Goal: Transaction & Acquisition: Purchase product/service

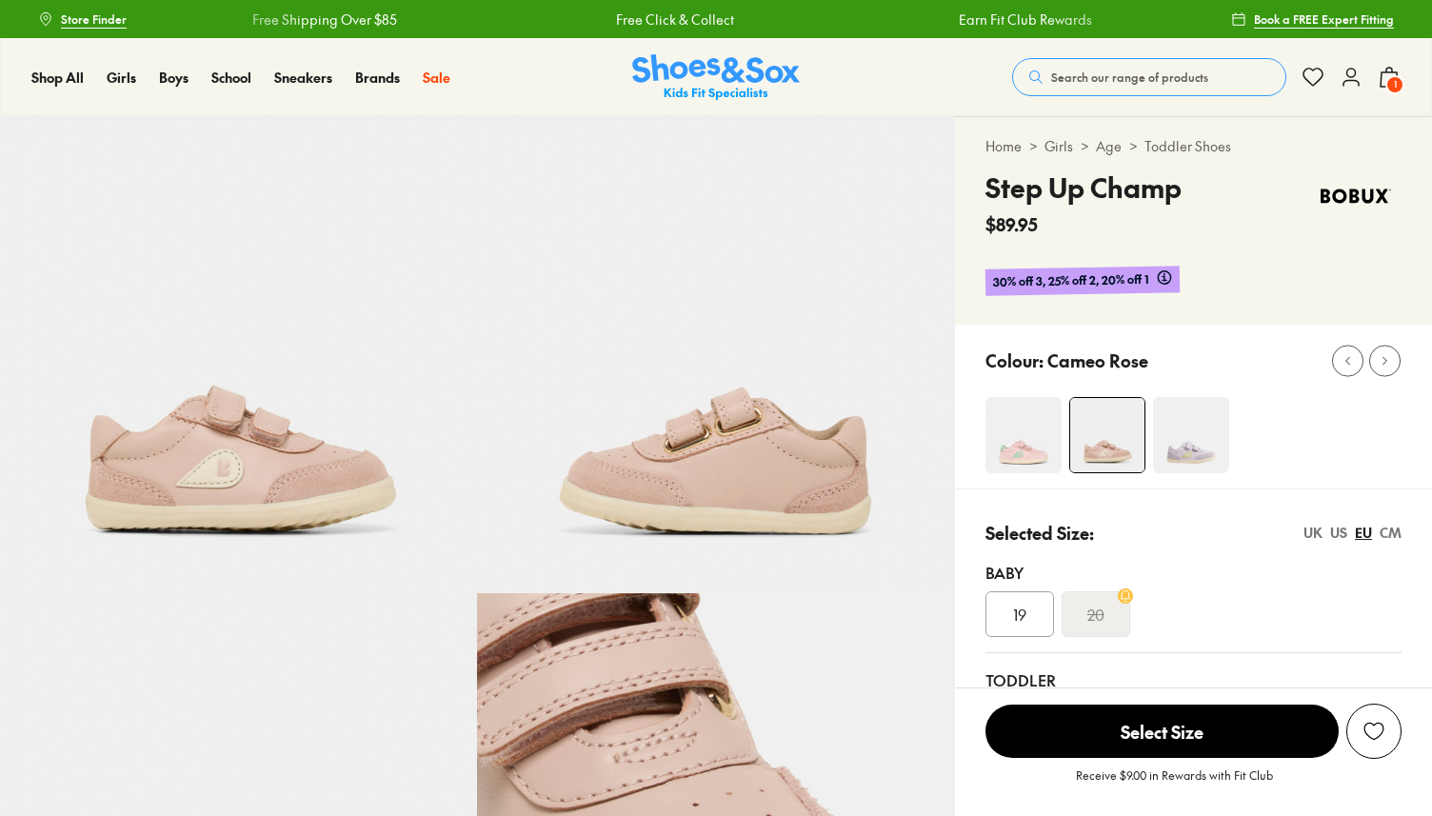
select select "*"
click at [1047, 442] on img at bounding box center [1023, 435] width 76 height 76
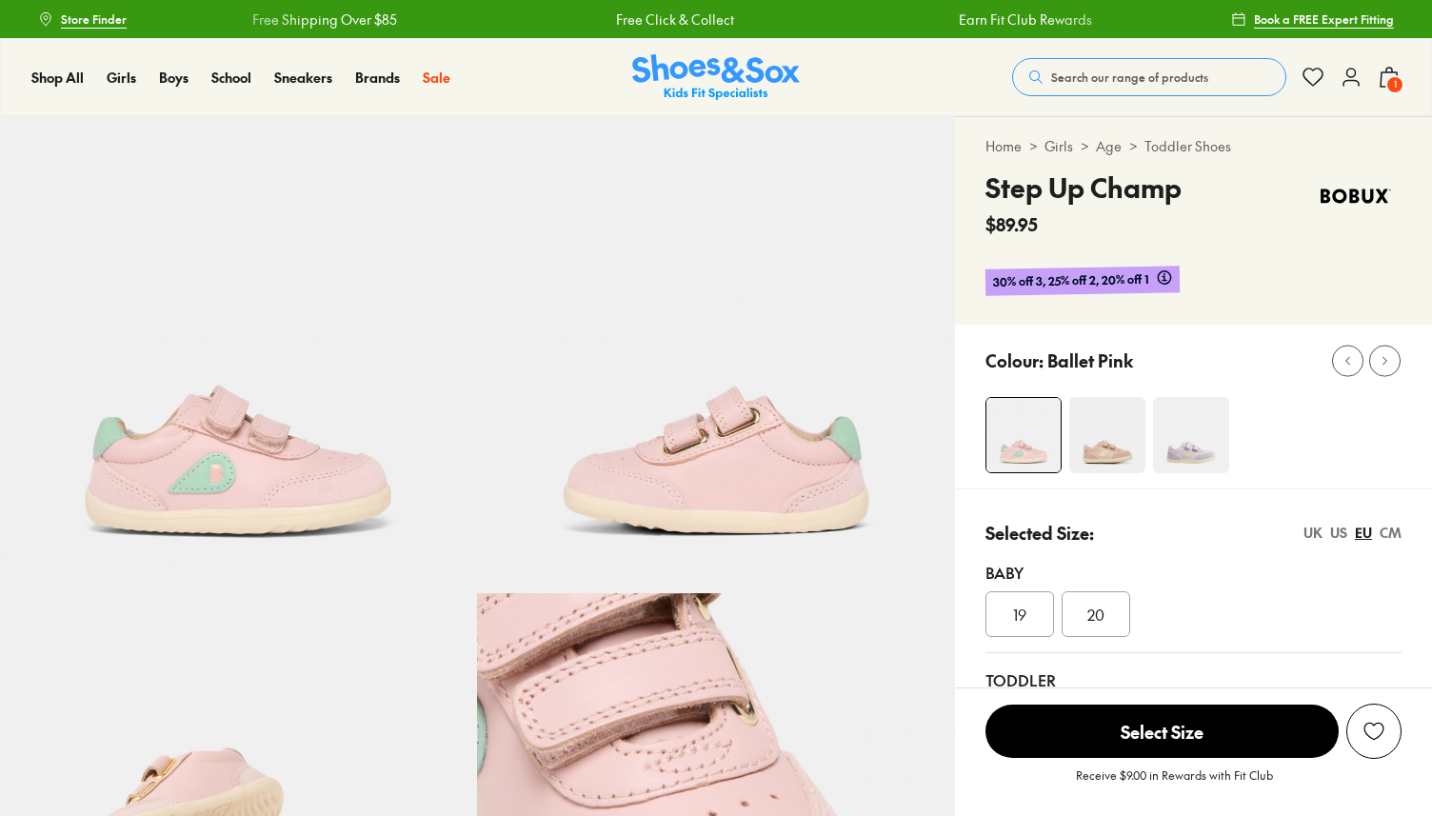
click at [1185, 447] on img at bounding box center [1191, 435] width 76 height 76
select select "*"
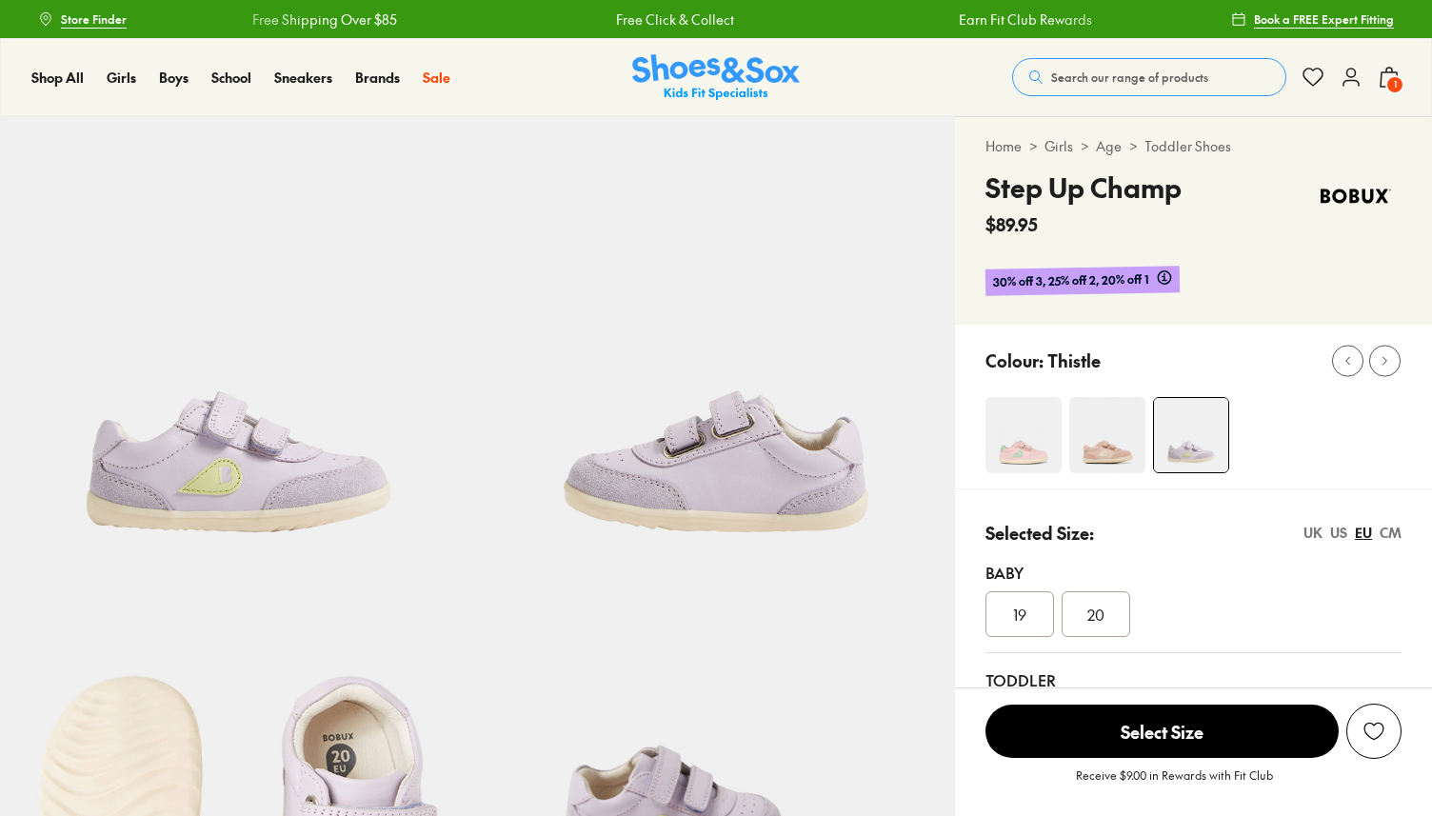
select select "*"
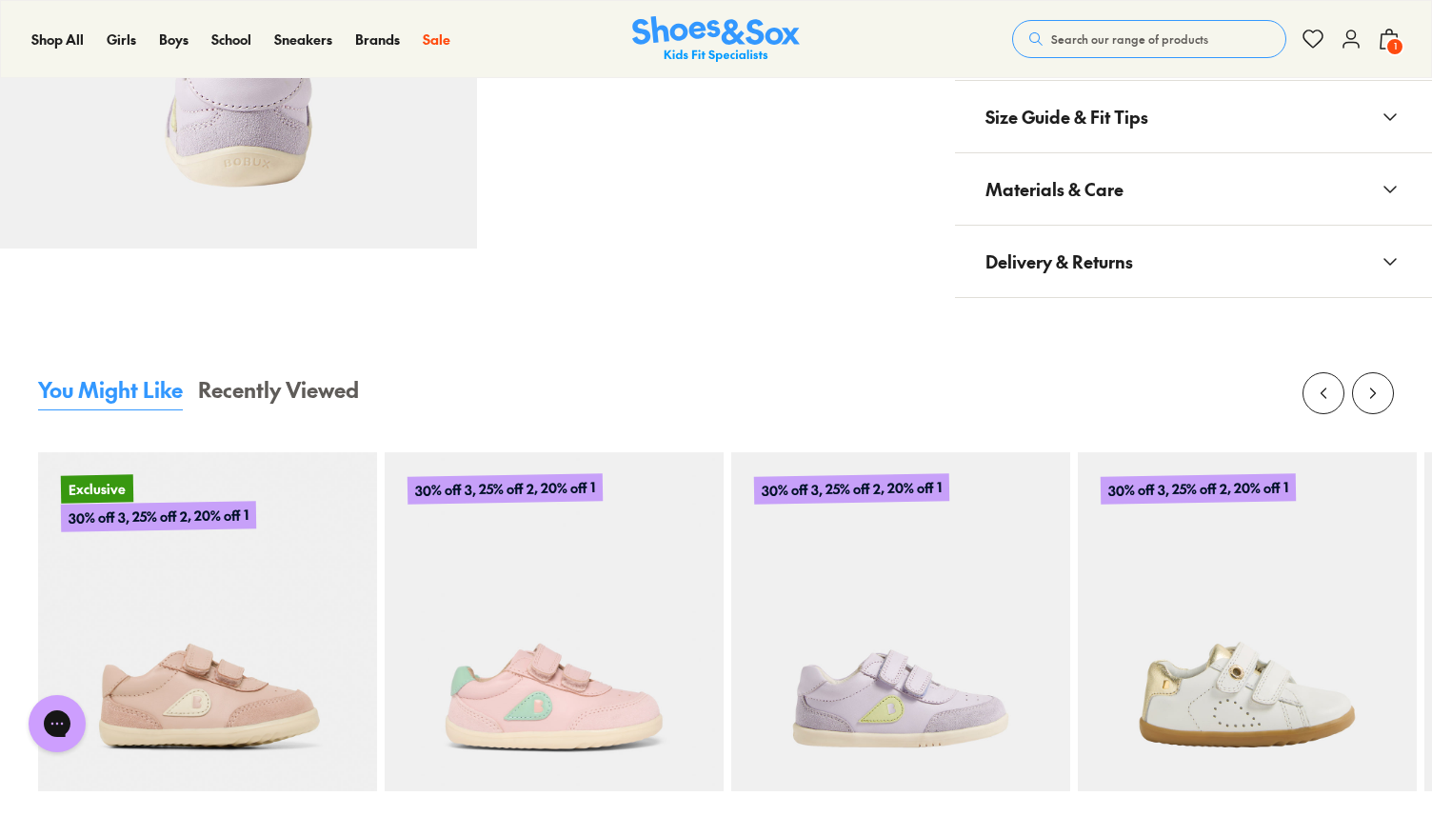
scroll to position [1532, 0]
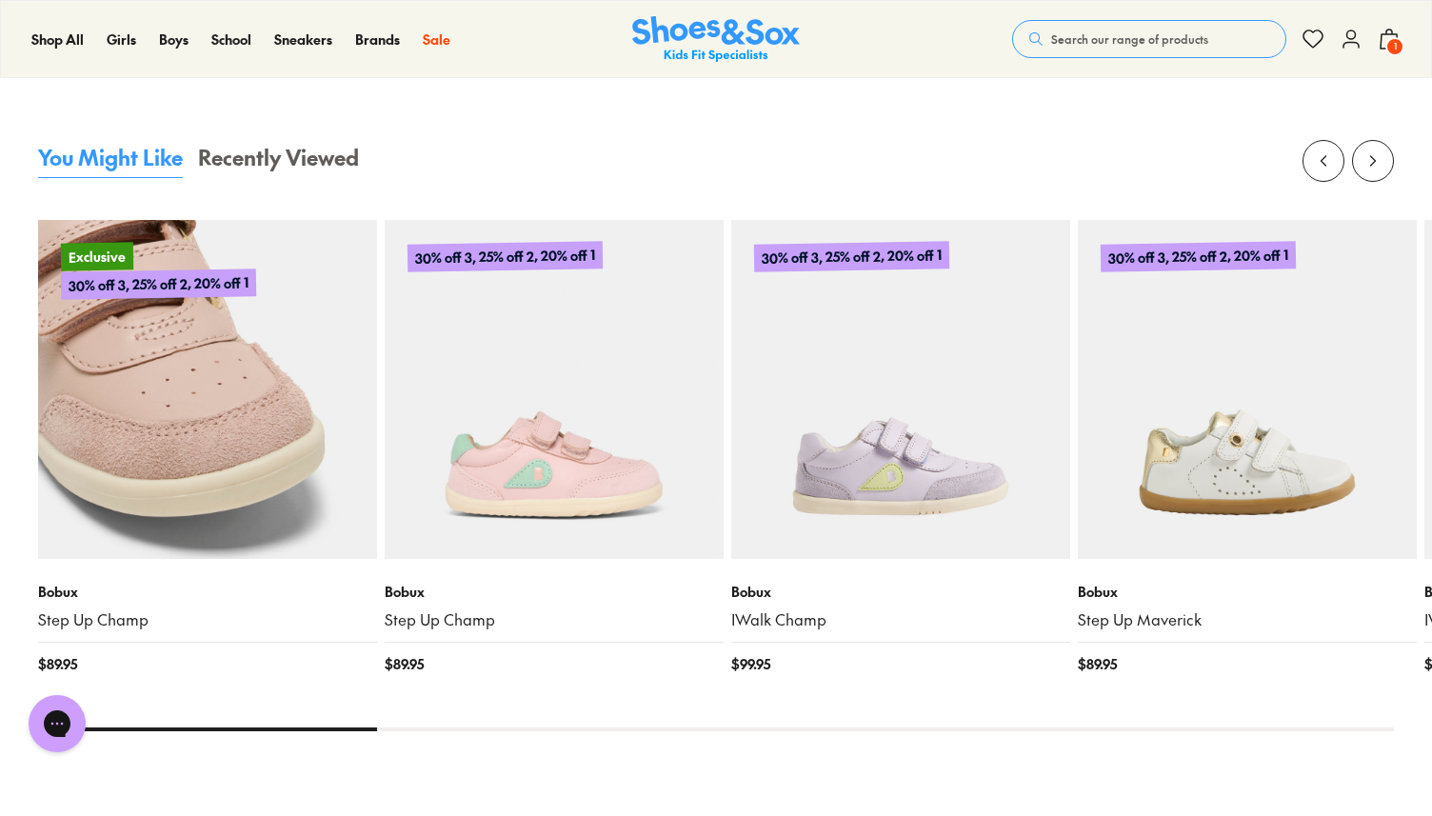
click at [234, 470] on img at bounding box center [207, 389] width 339 height 339
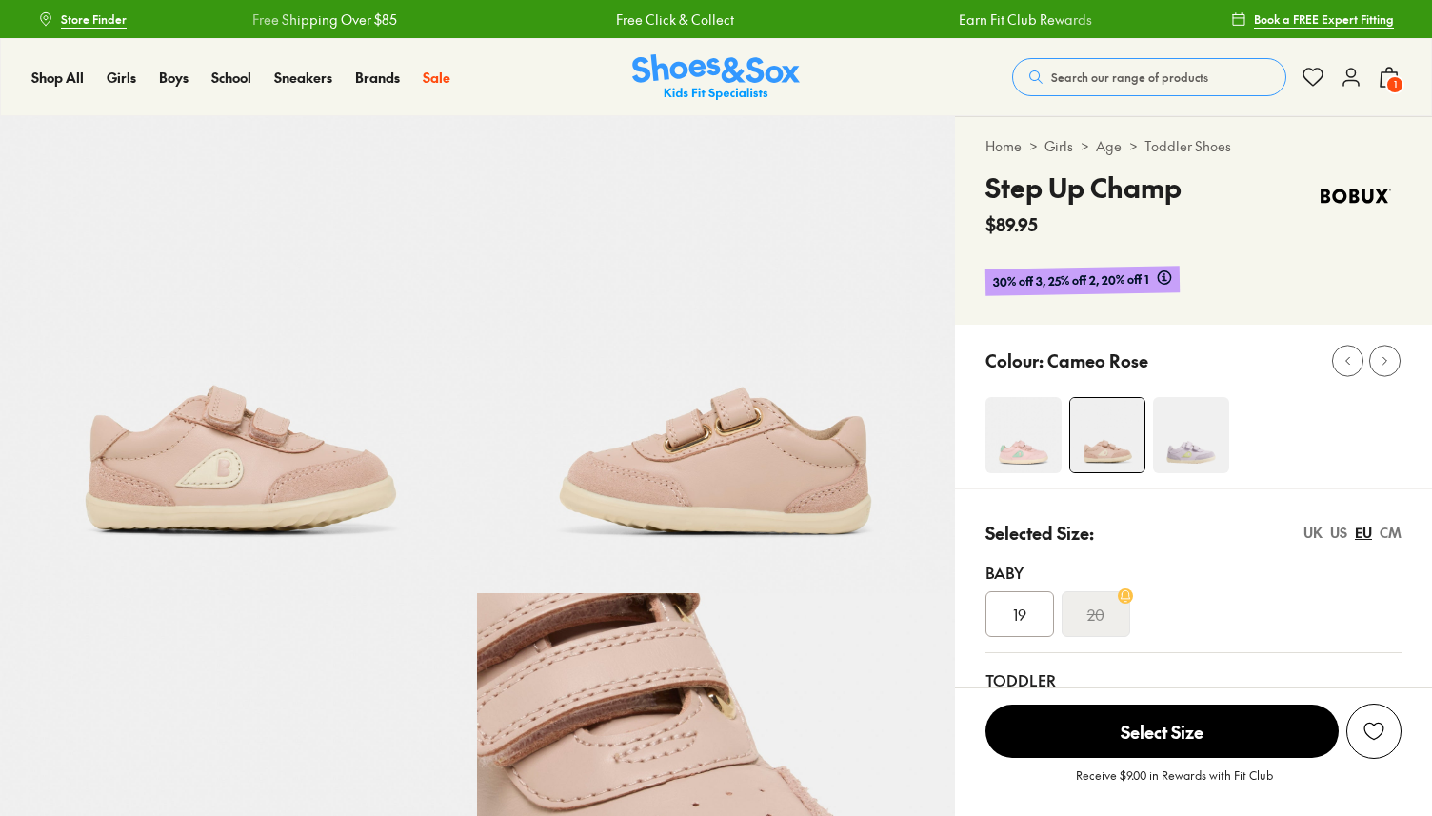
select select "*"
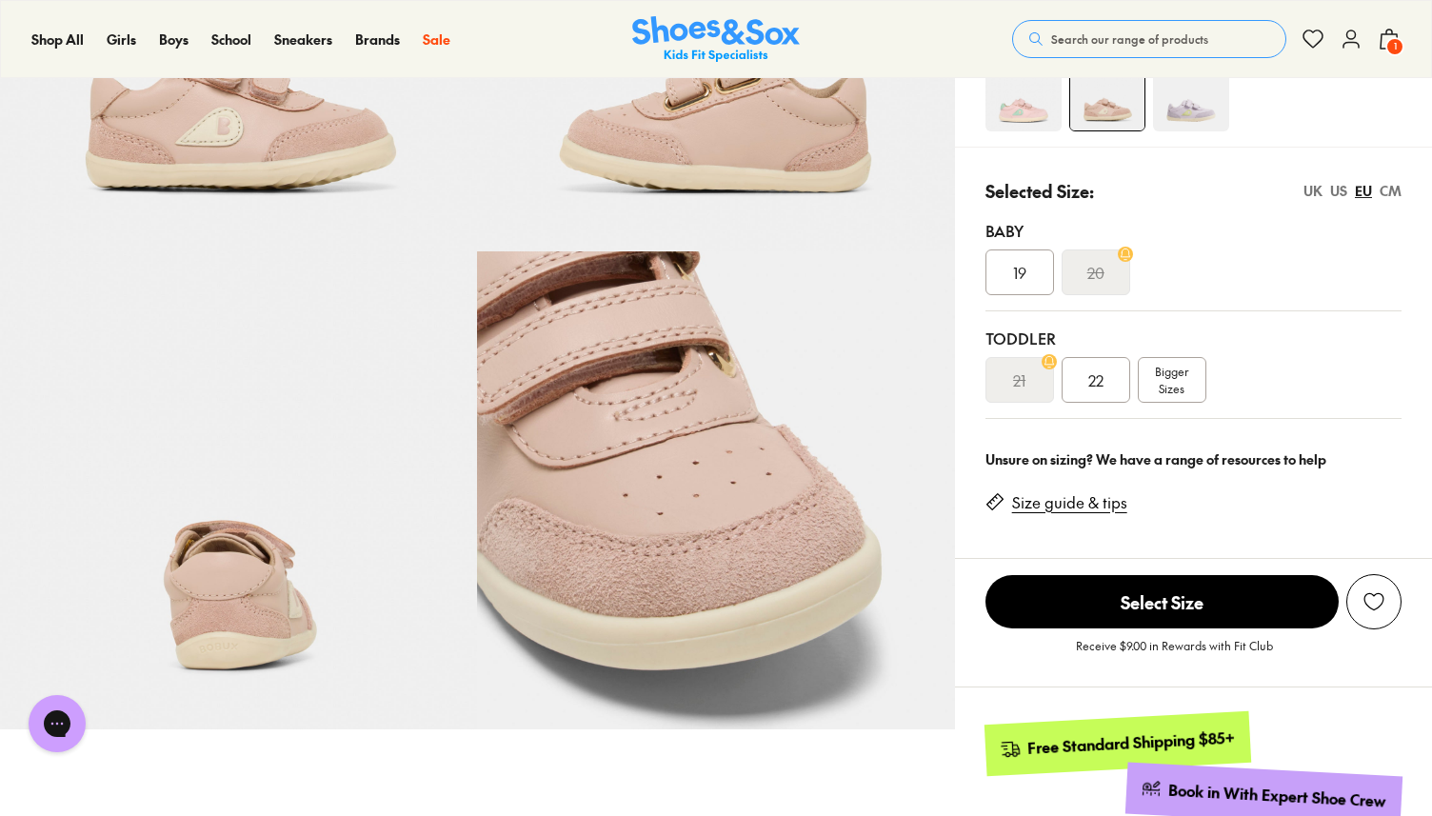
scroll to position [237, 0]
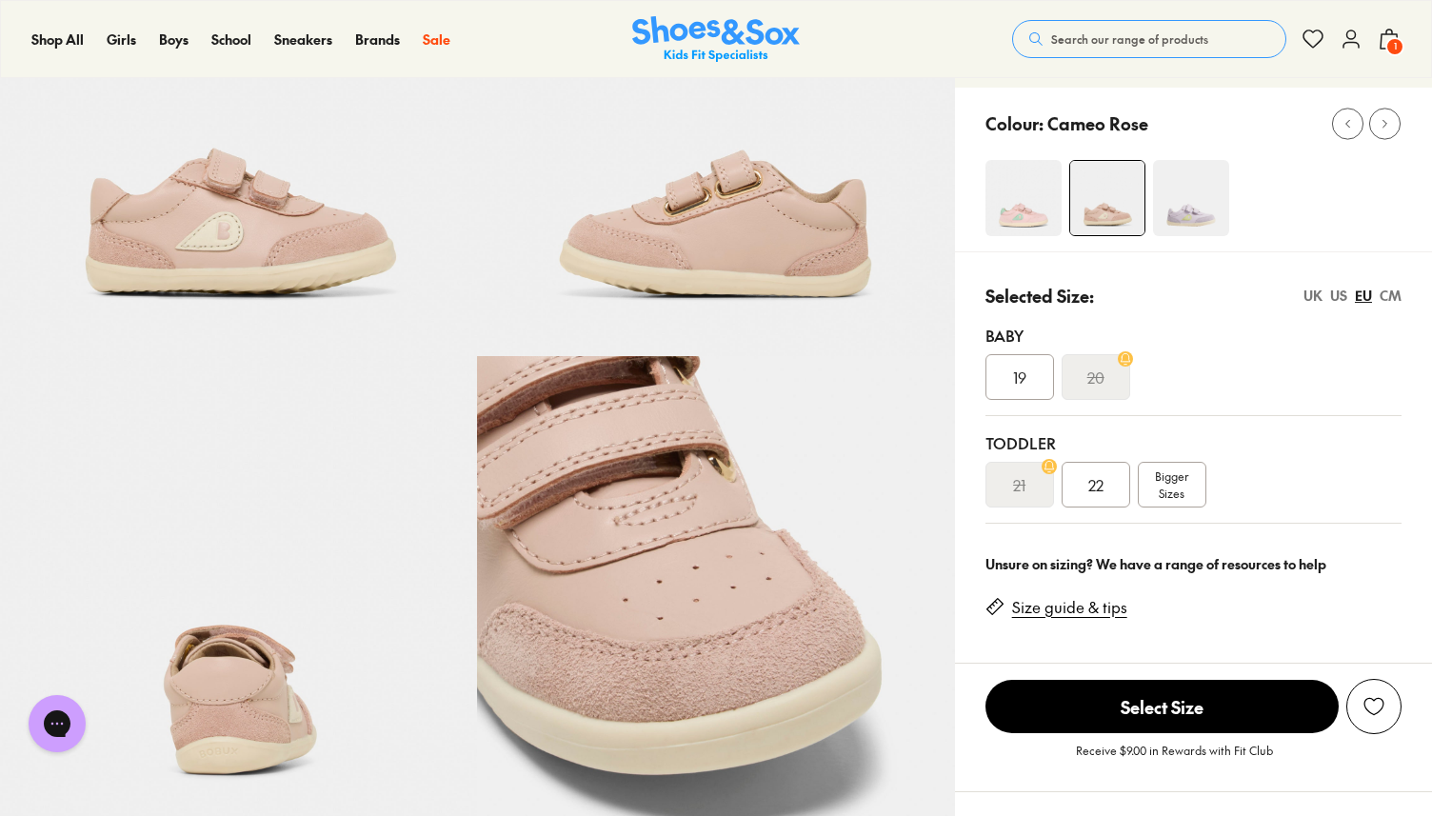
click at [1114, 483] on div "22" at bounding box center [1095, 485] width 69 height 46
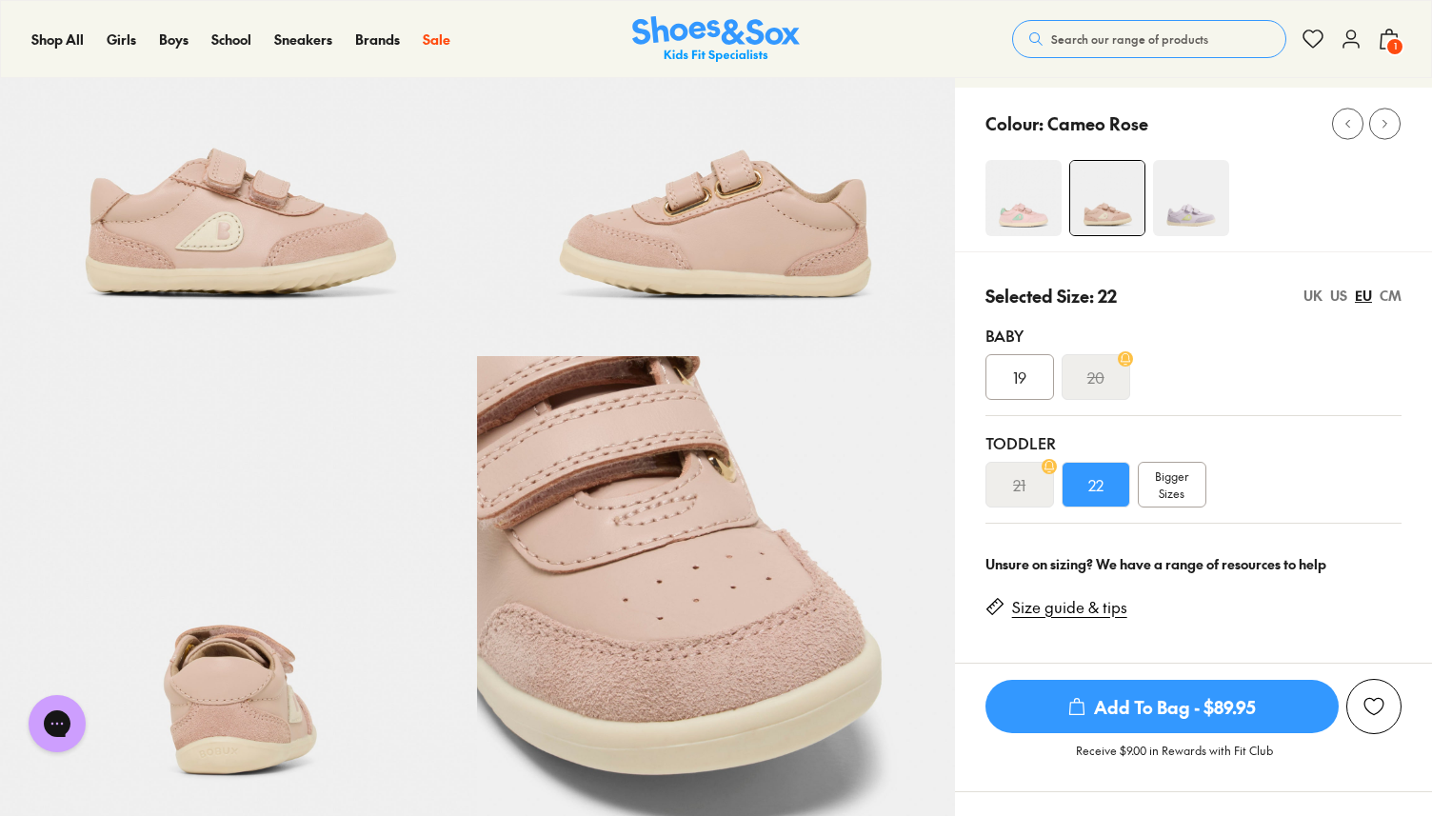
click at [1391, 42] on span "1" at bounding box center [1394, 46] width 19 height 19
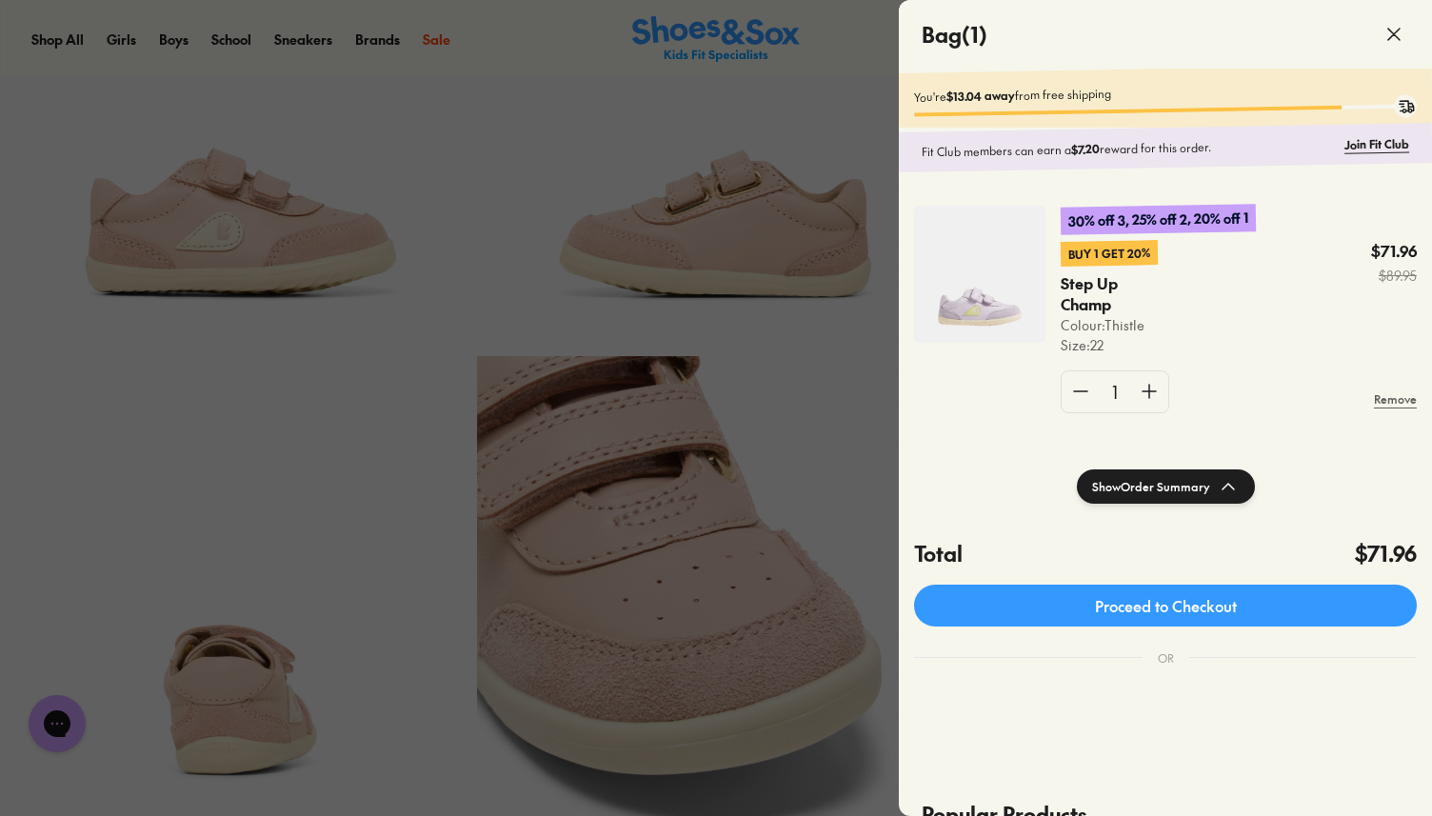
click at [1408, 18] on span at bounding box center [1393, 34] width 53 height 53
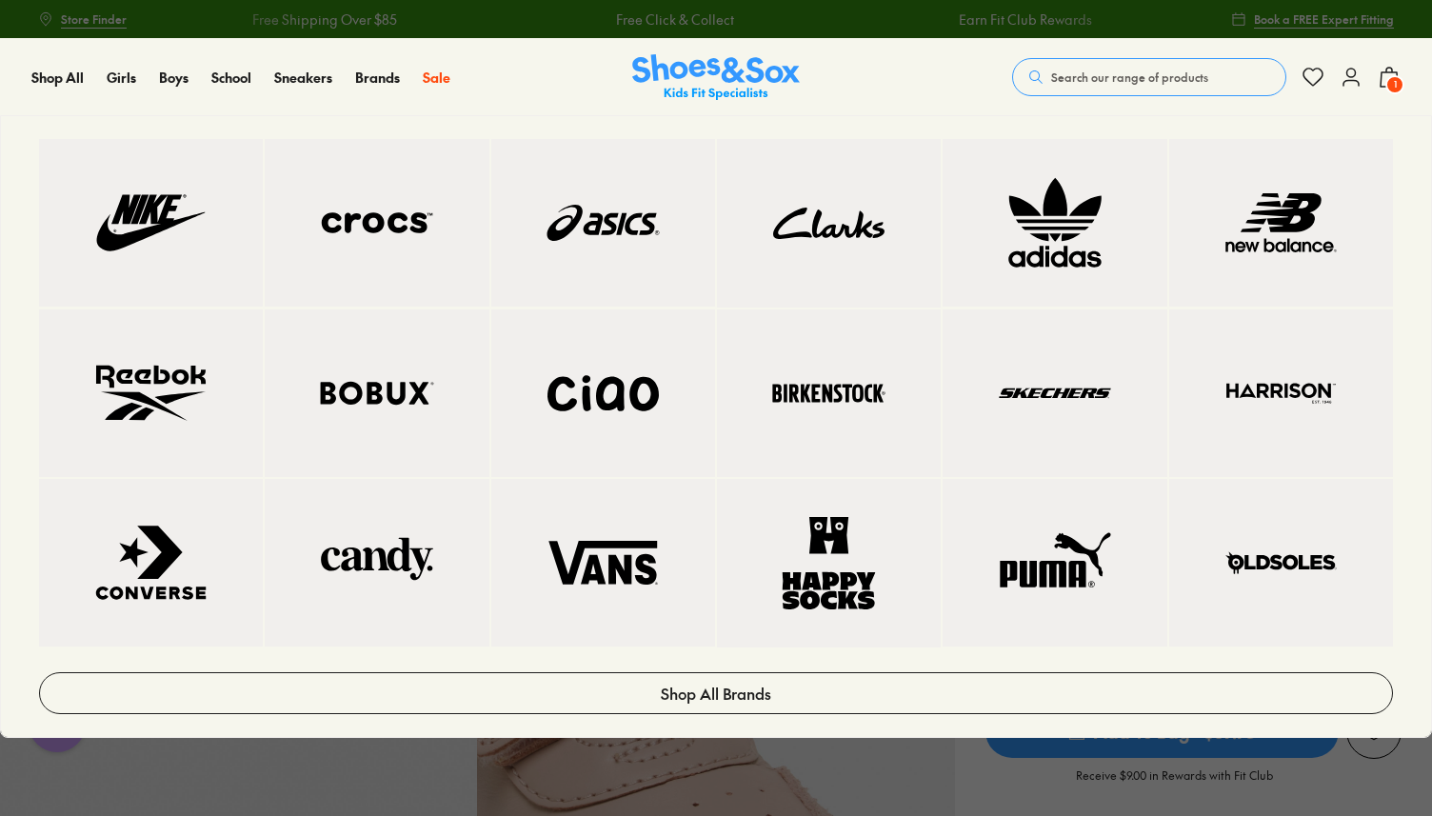
click at [394, 389] on img at bounding box center [377, 392] width 148 height 91
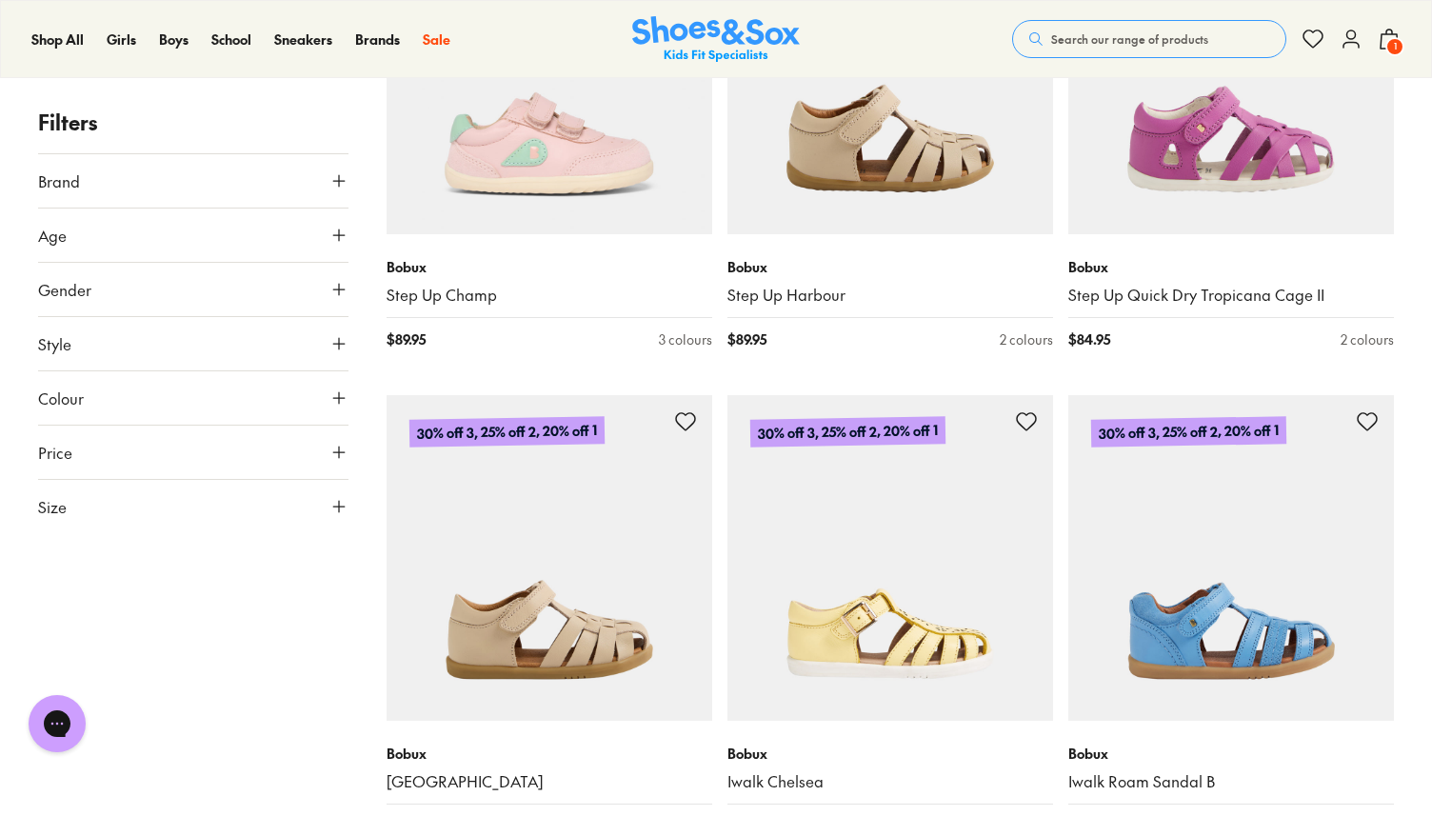
scroll to position [4167, 0]
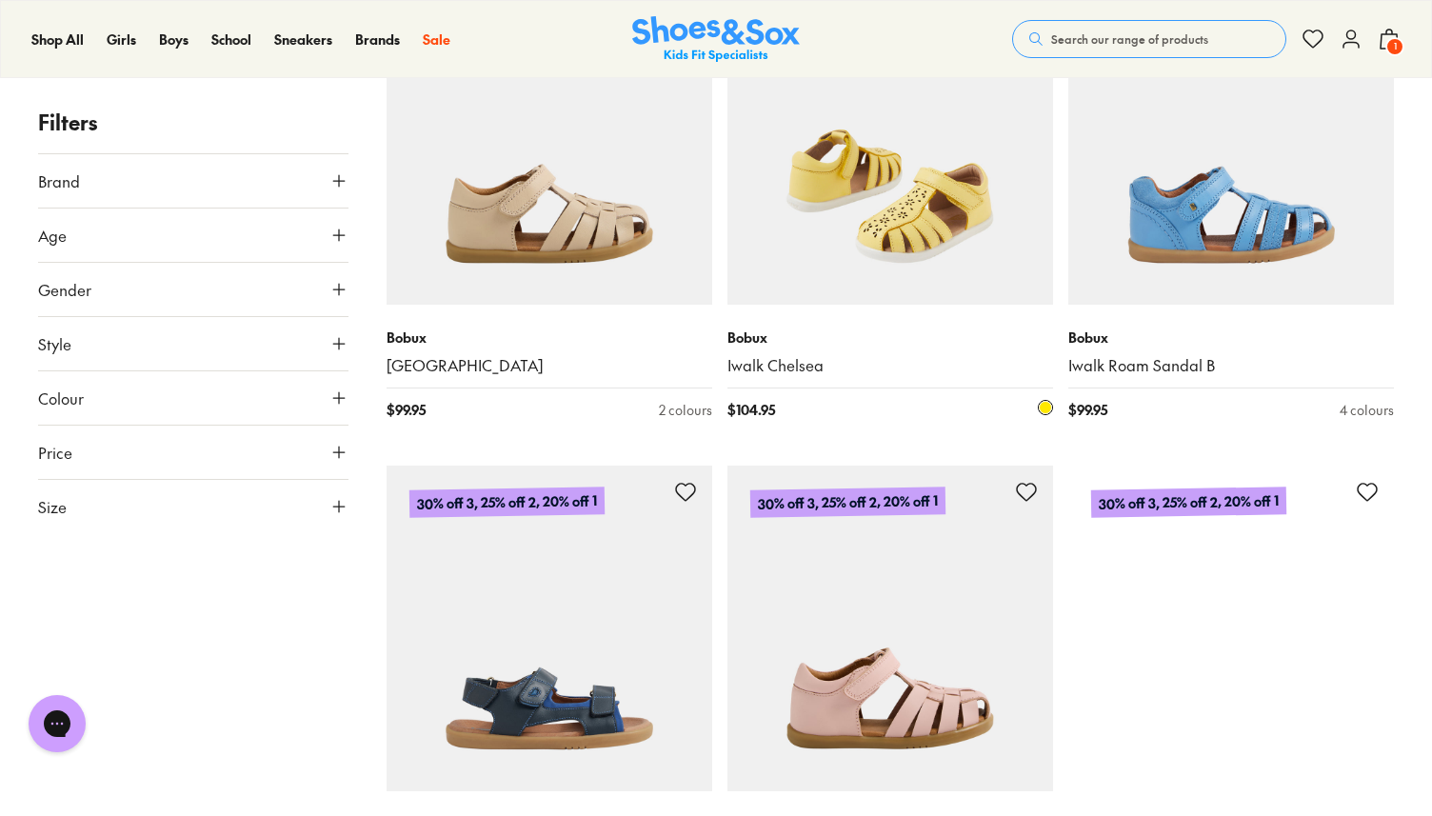
scroll to position [4776, 0]
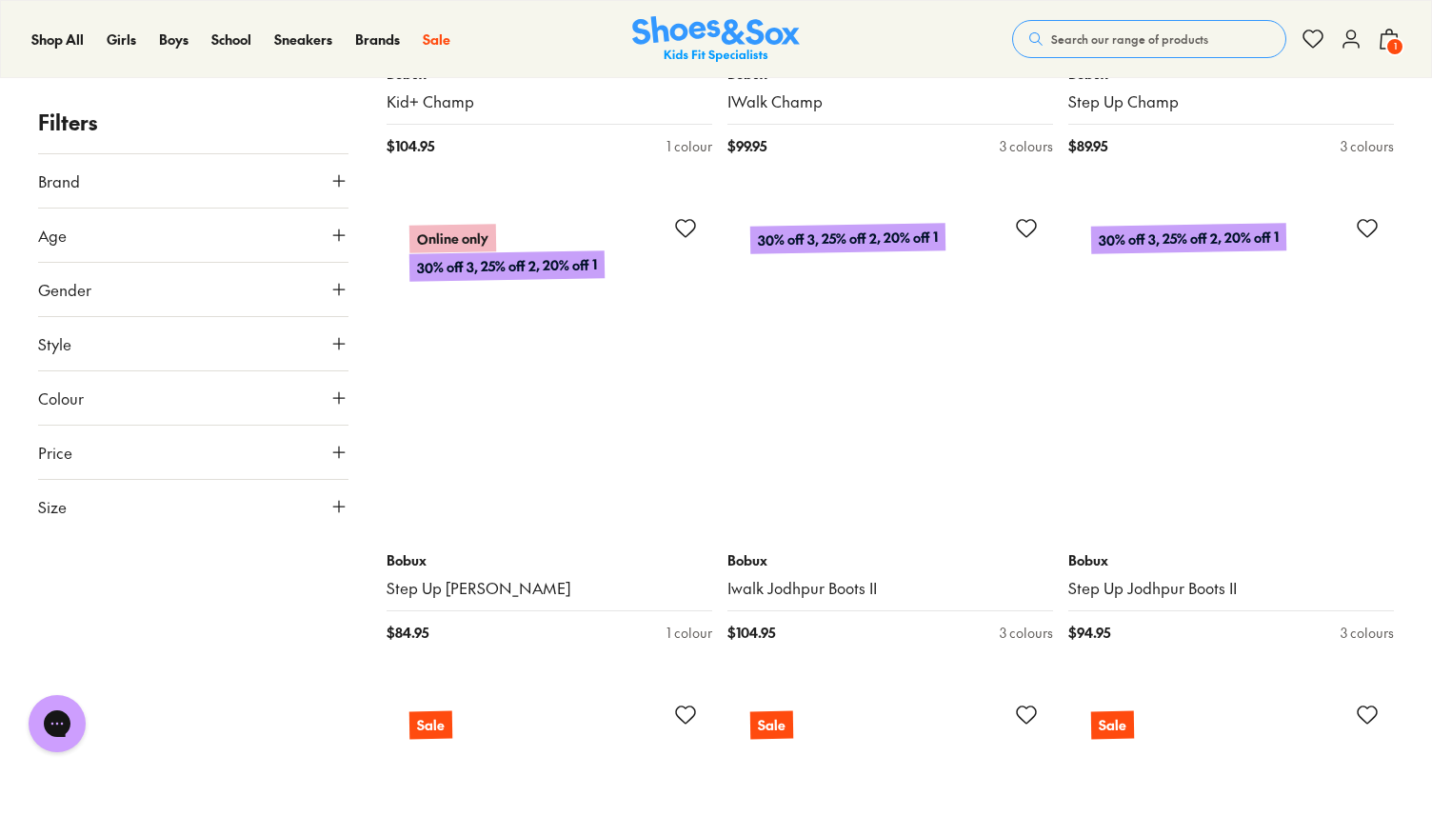
scroll to position [12947, 0]
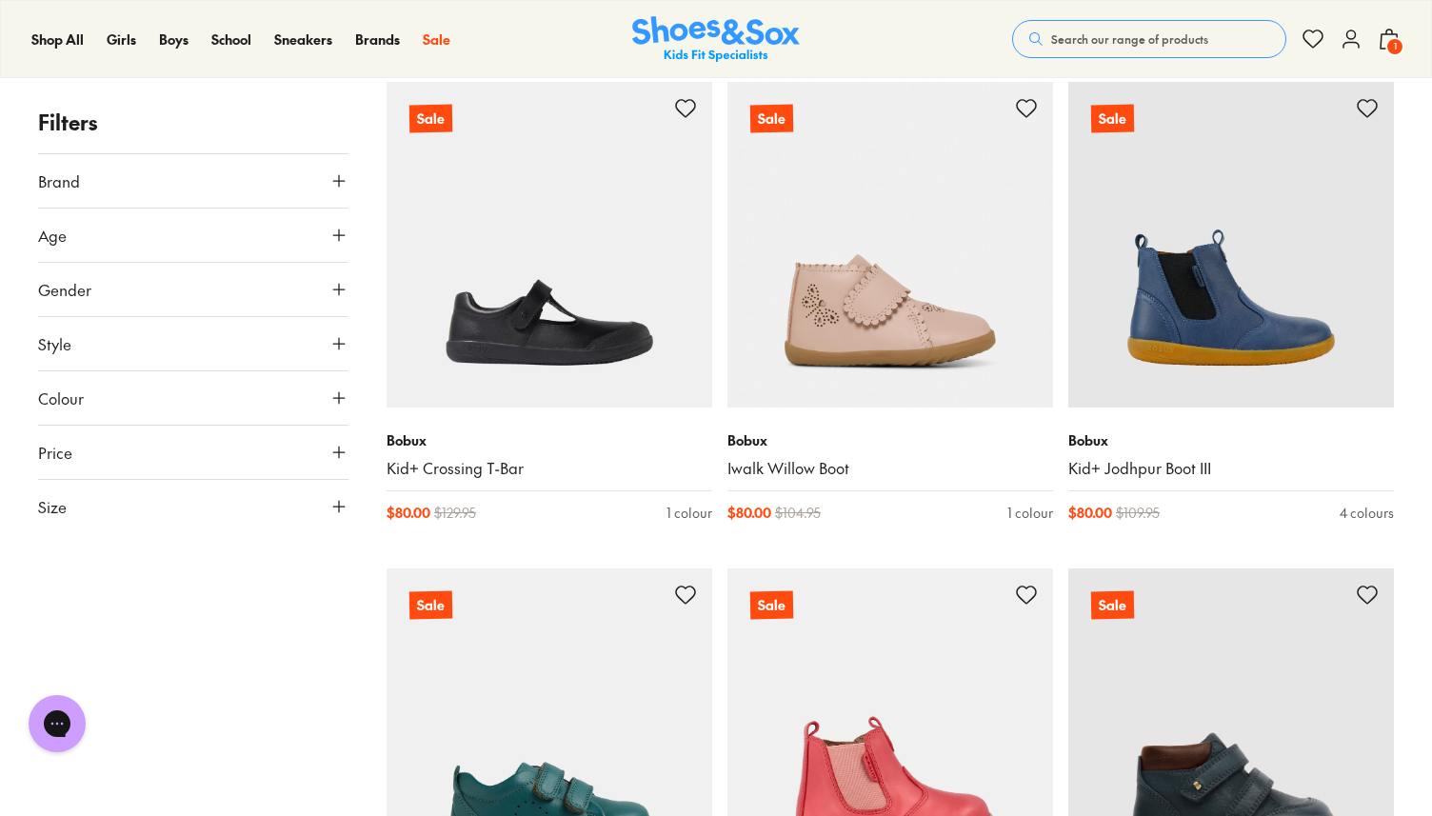
scroll to position [19154, 0]
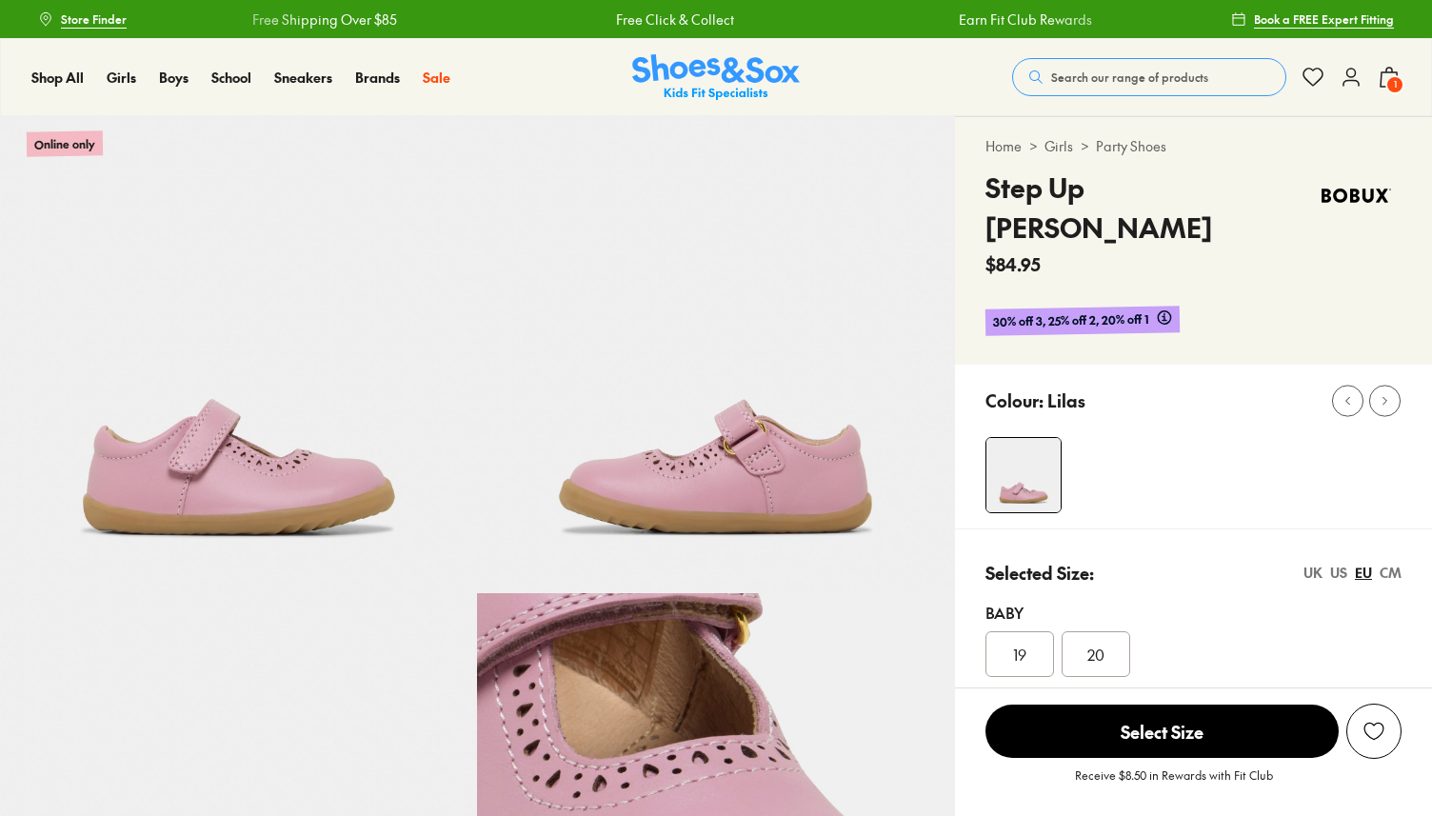
select select "*"
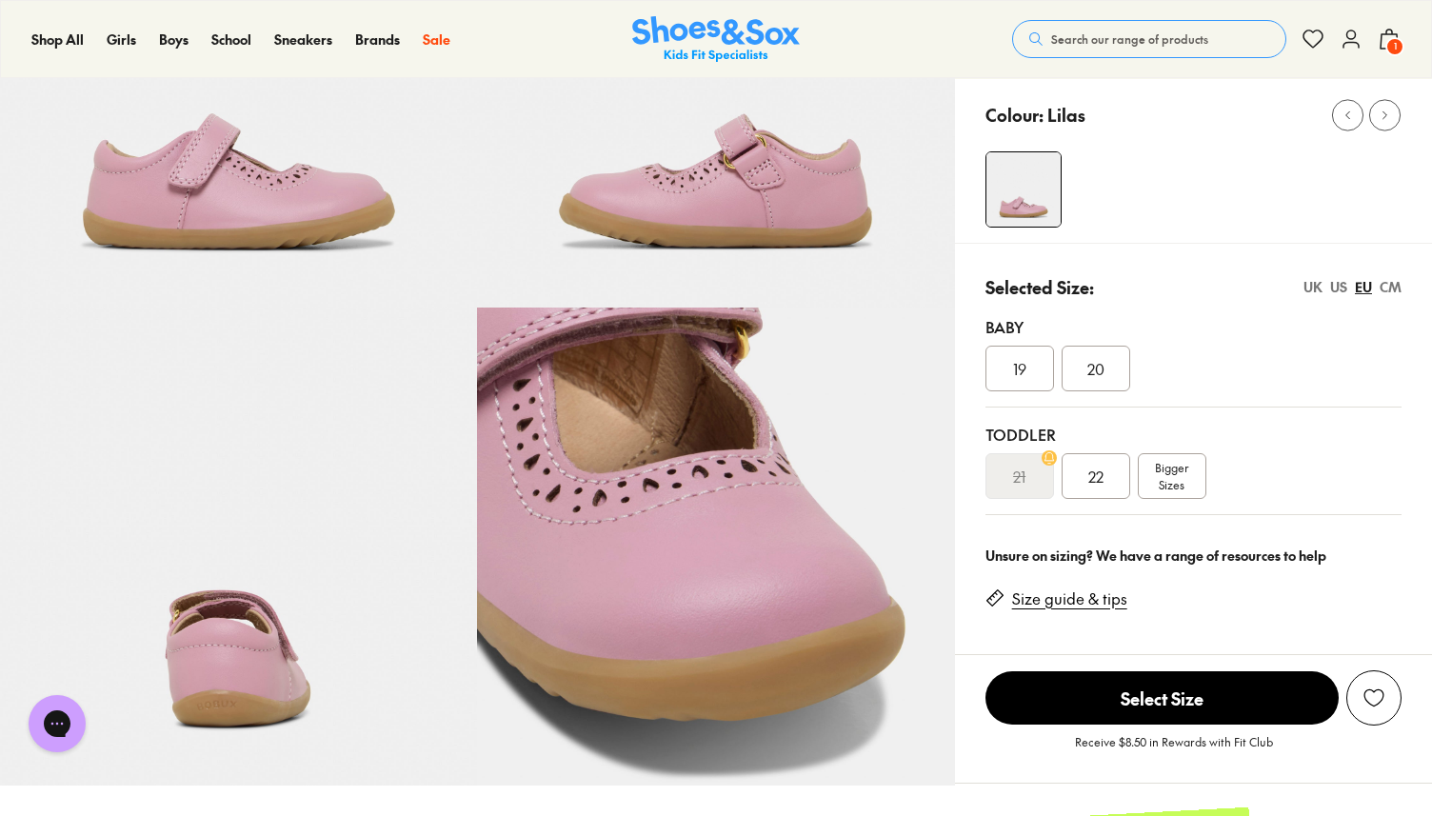
scroll to position [124, 0]
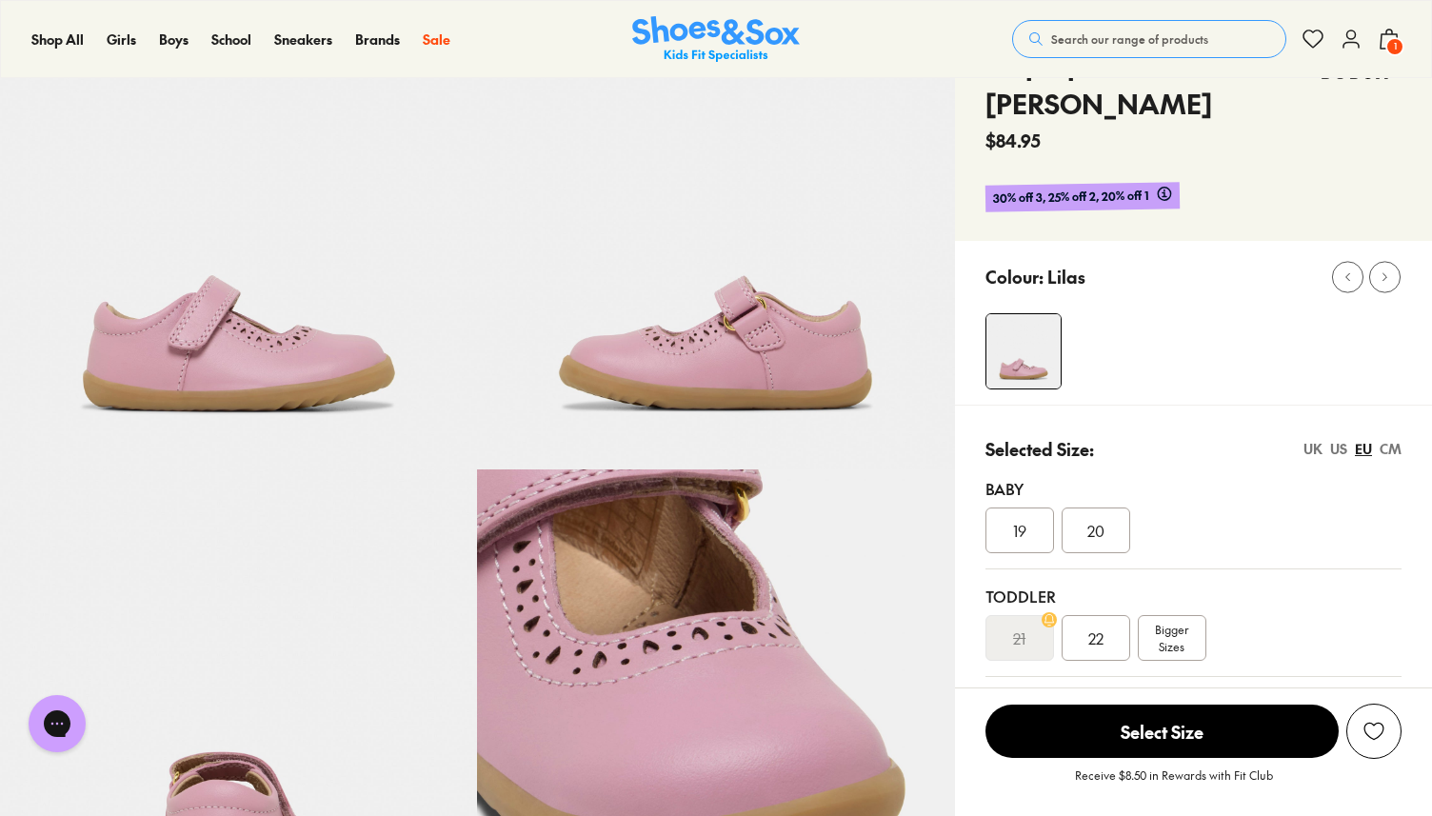
click at [1109, 615] on div "22" at bounding box center [1095, 638] width 69 height 46
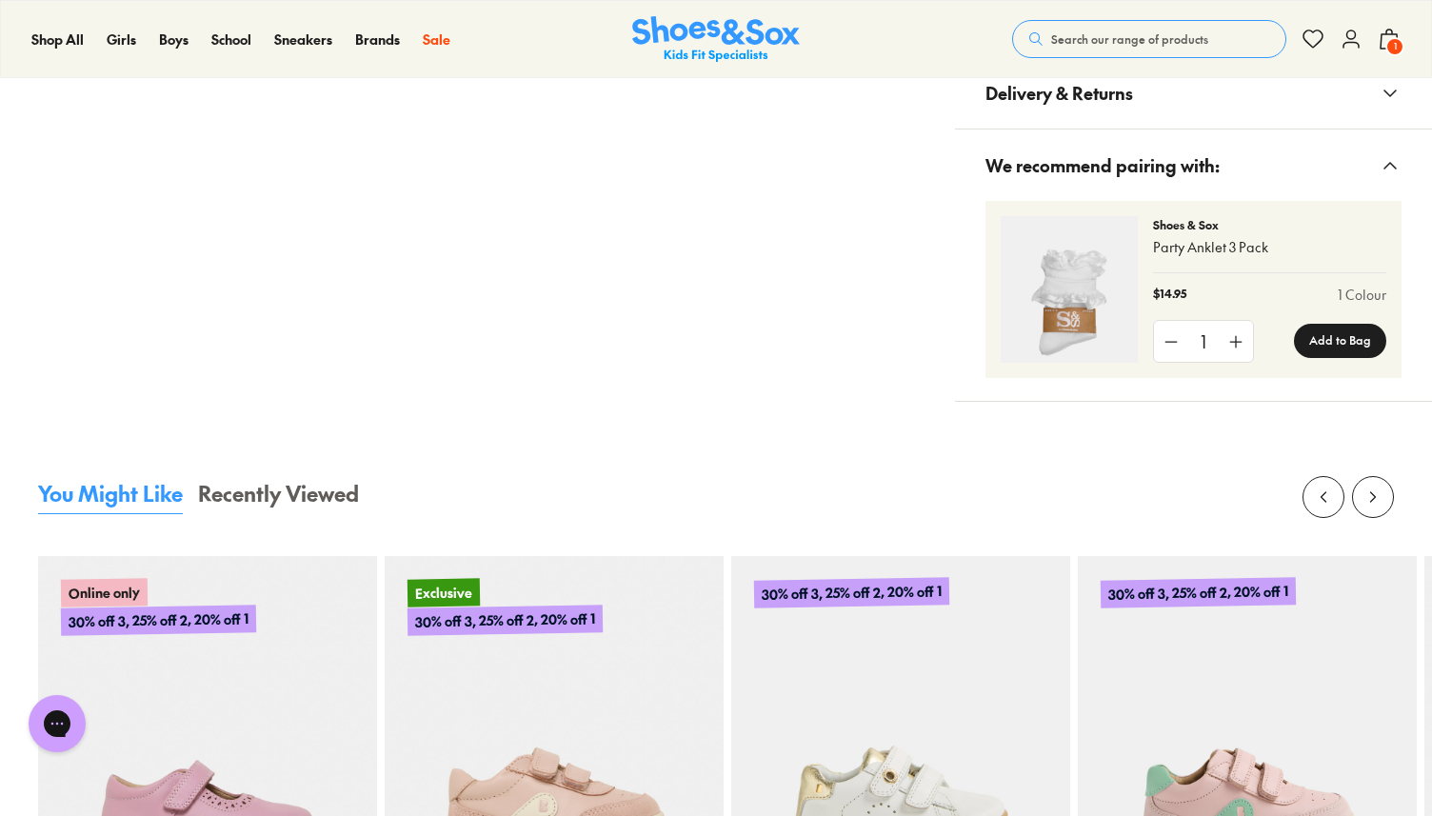
scroll to position [1951, 0]
